Goal: Information Seeking & Learning: Learn about a topic

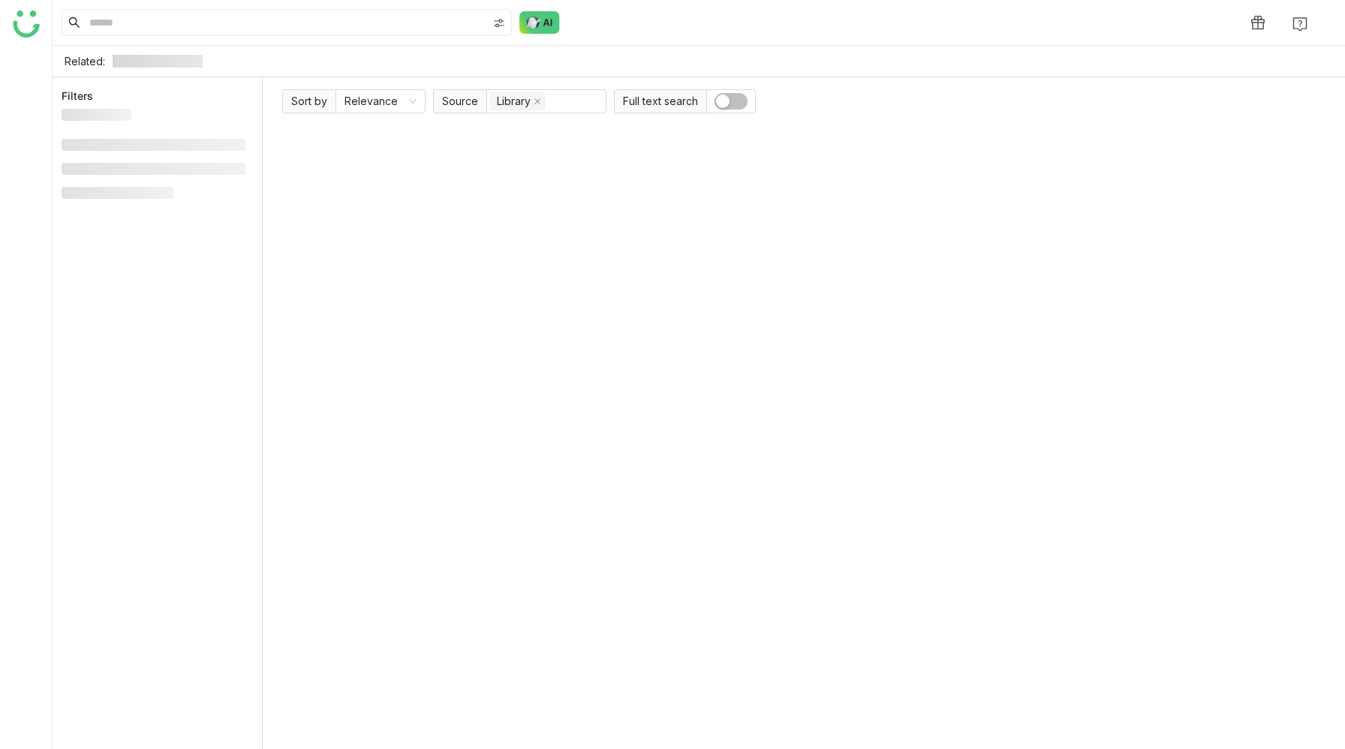
type input "*****"
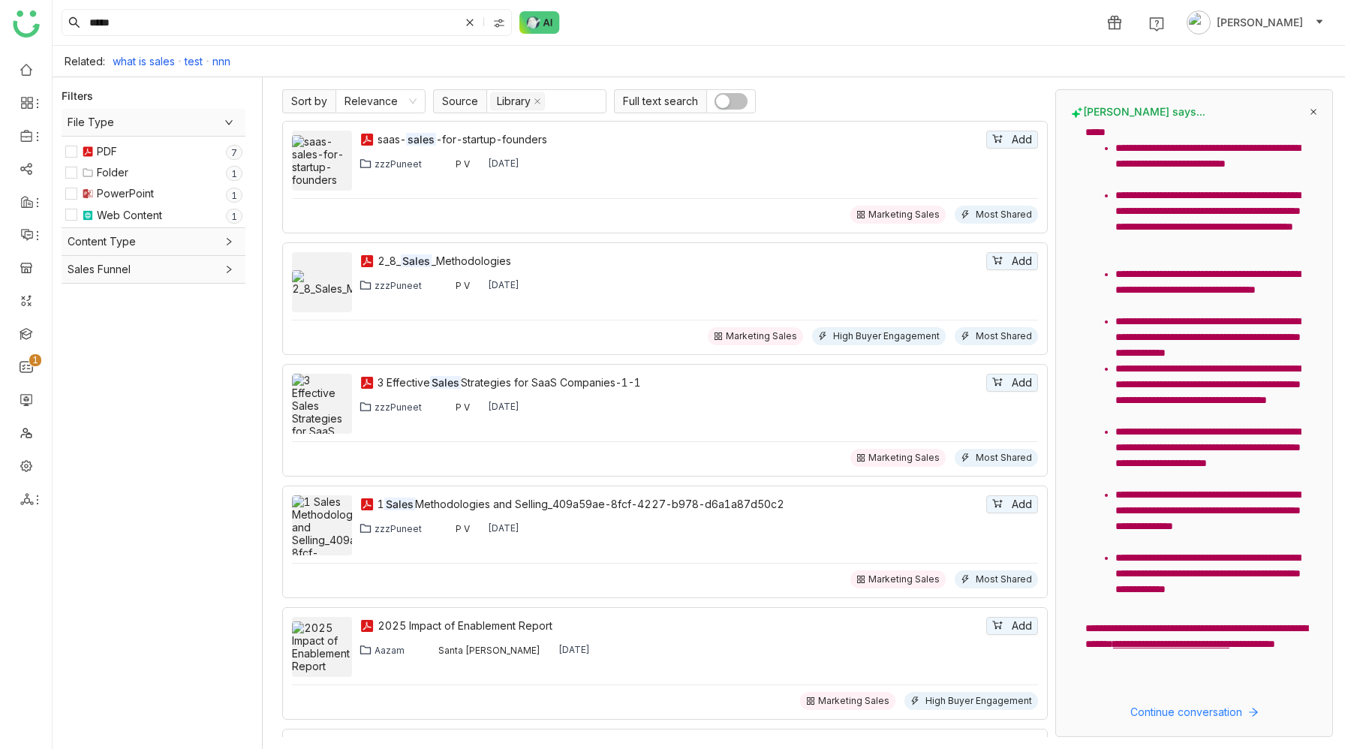
click at [727, 105] on span "button" at bounding box center [723, 102] width 14 height 14
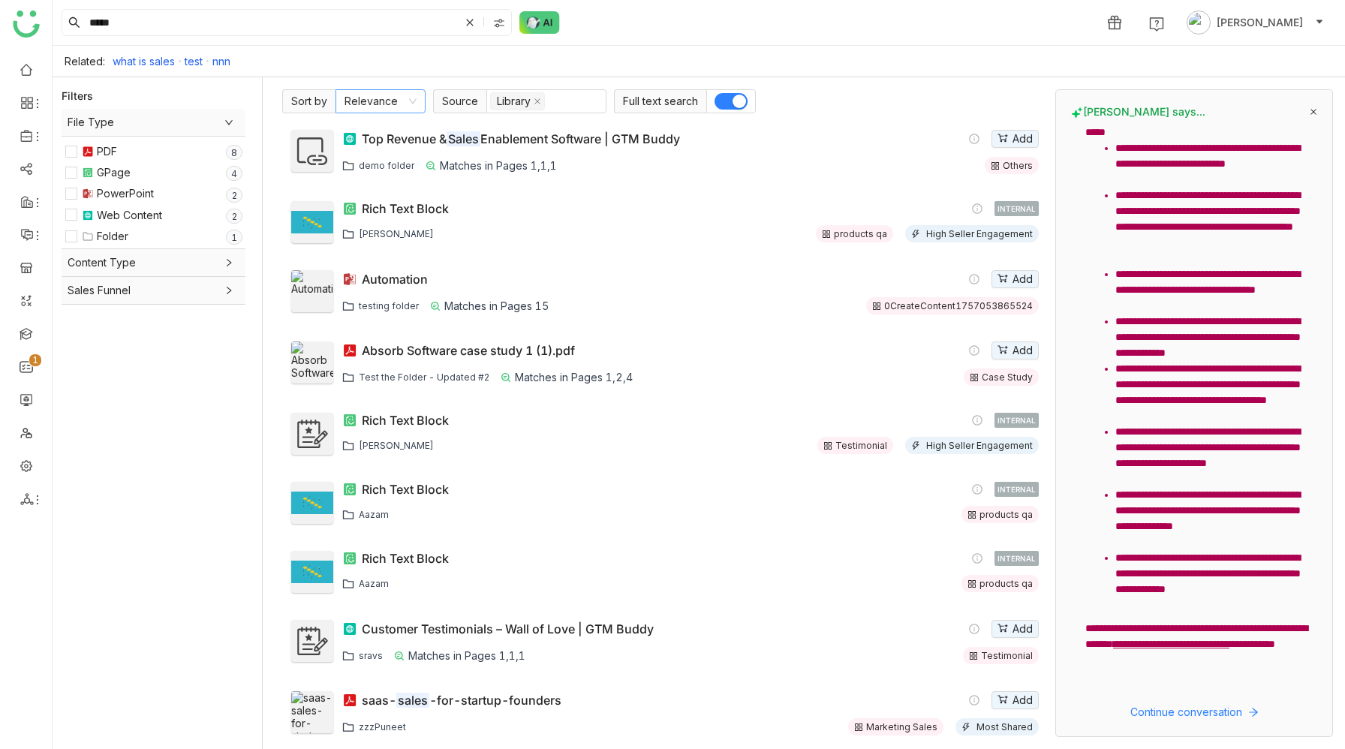
click at [398, 101] on nz-select-item "Relevance" at bounding box center [381, 101] width 72 height 23
